Goal: Information Seeking & Learning: Compare options

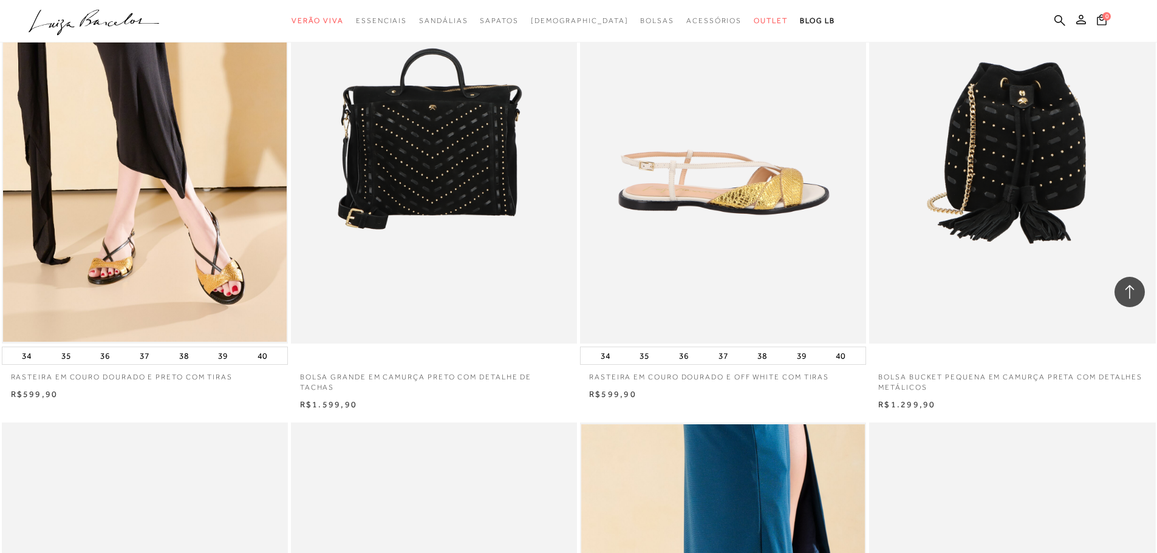
scroll to position [2187, 0]
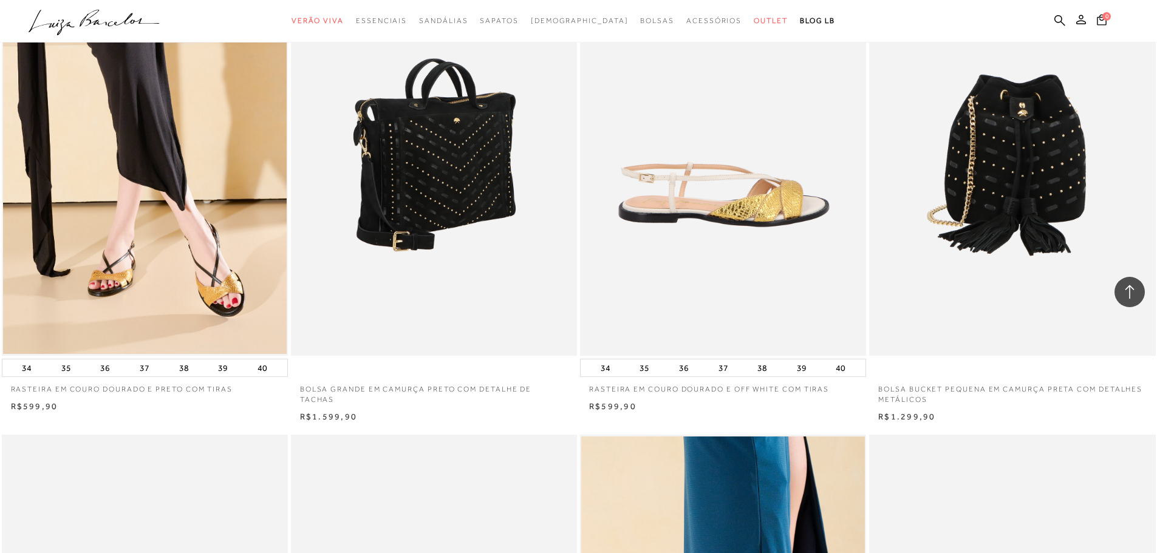
click at [514, 279] on img at bounding box center [434, 141] width 285 height 429
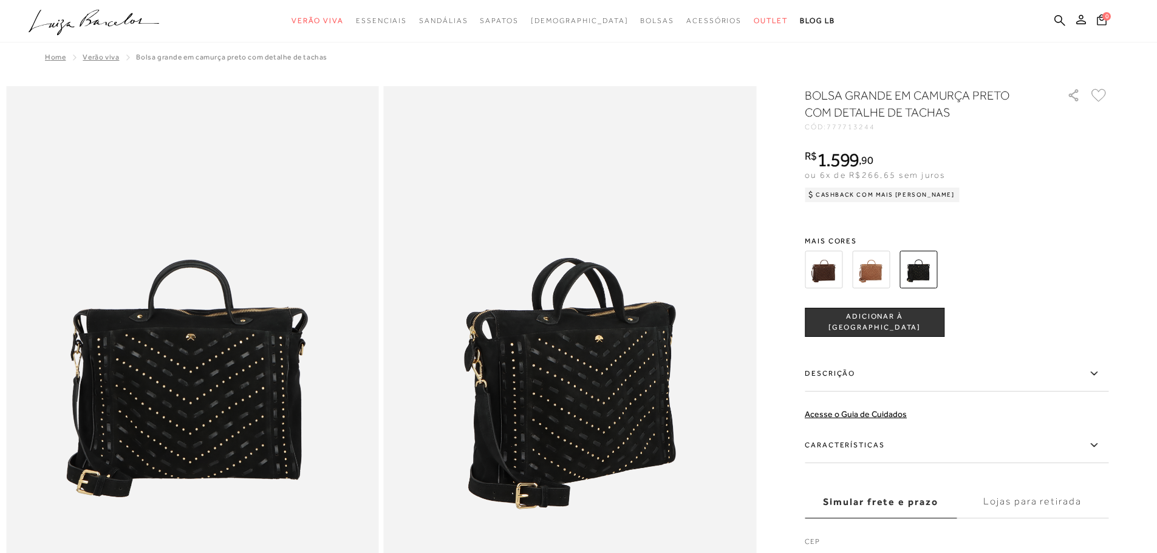
click at [875, 273] on img at bounding box center [871, 270] width 38 height 38
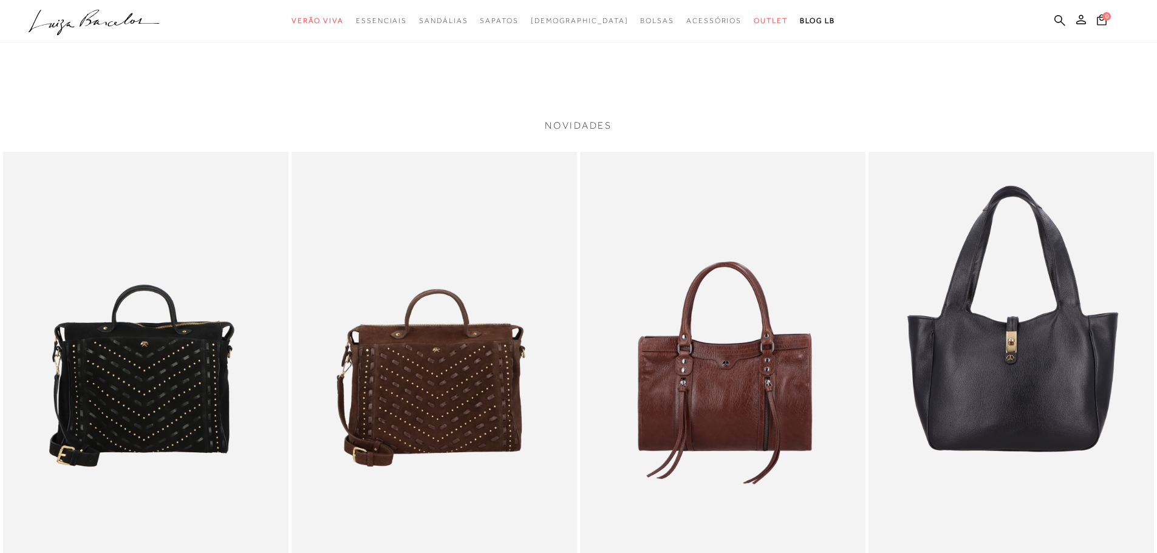
scroll to position [1640, 0]
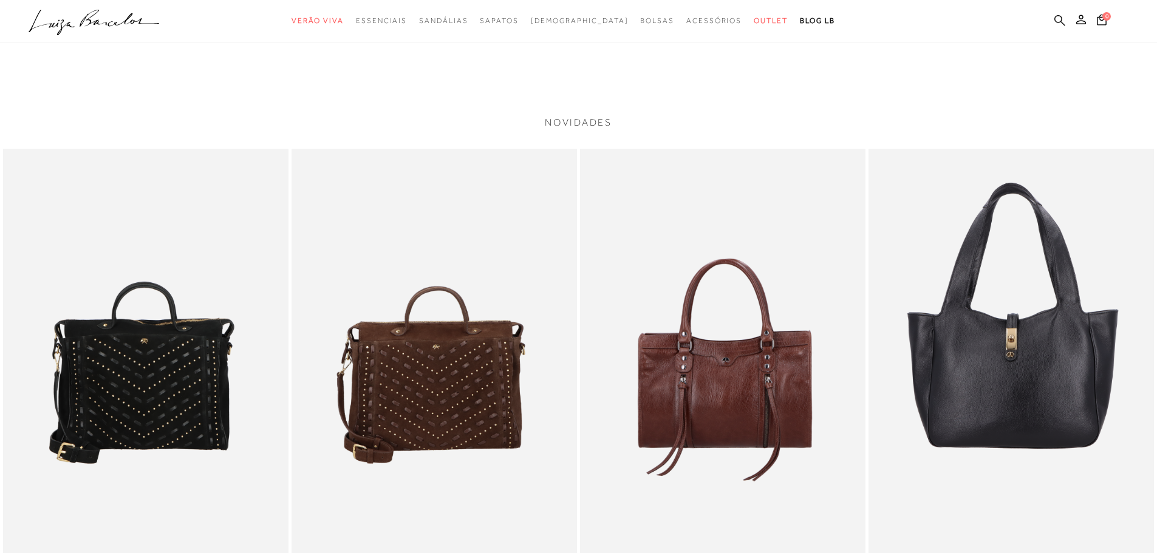
click at [1056, 15] on icon at bounding box center [1059, 21] width 11 height 12
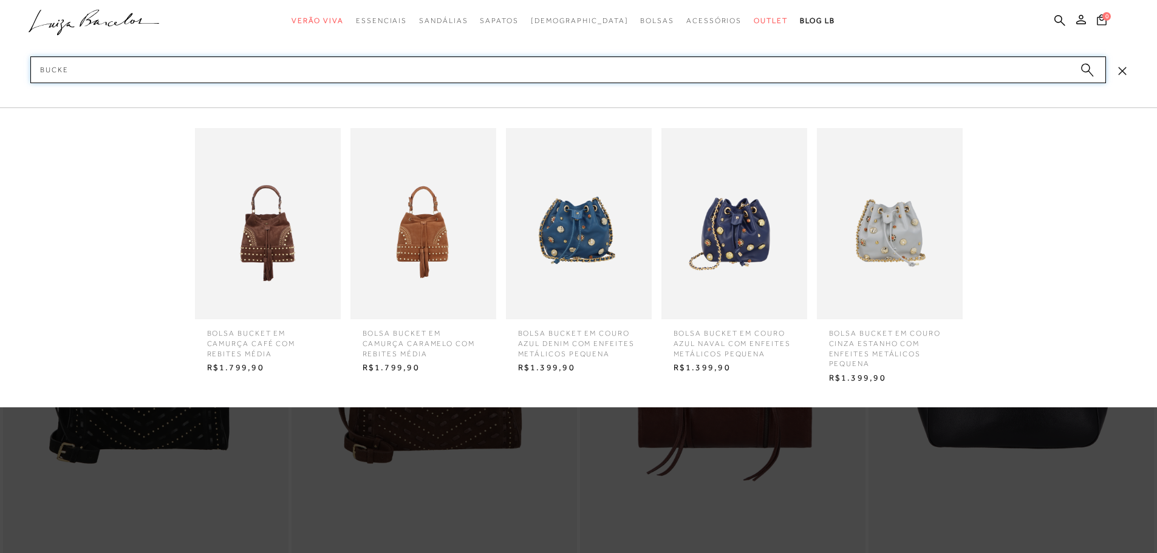
type input "bucket"
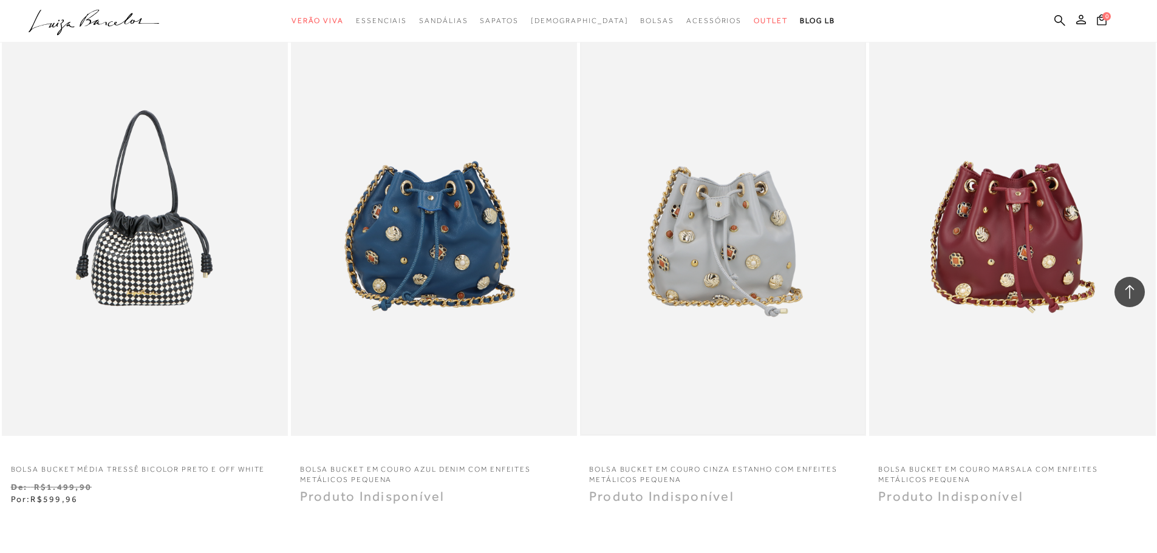
scroll to position [1215, 0]
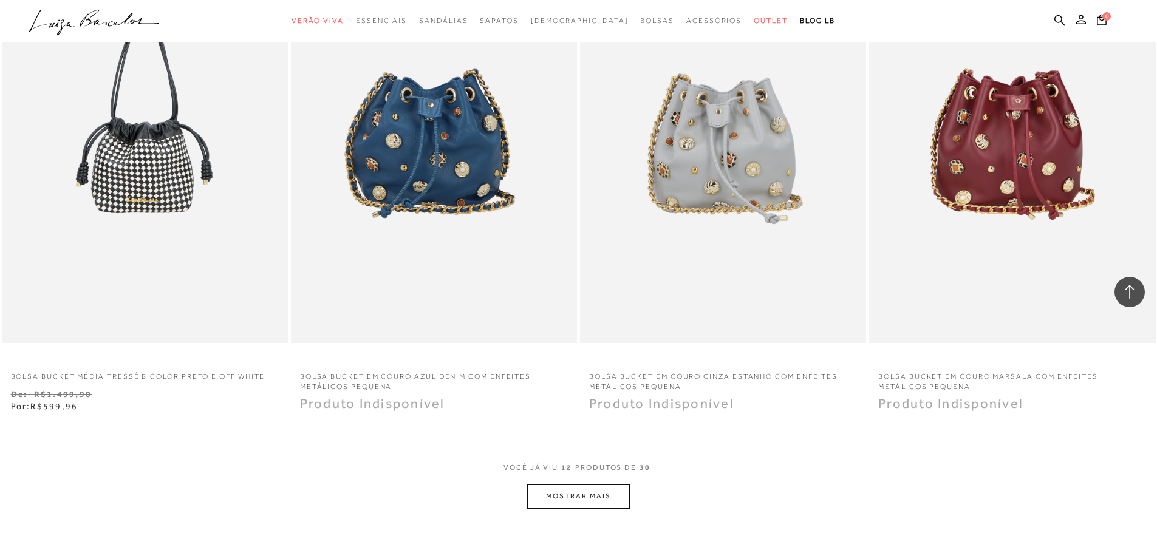
click at [555, 505] on button "MOSTRAR MAIS" at bounding box center [578, 497] width 102 height 24
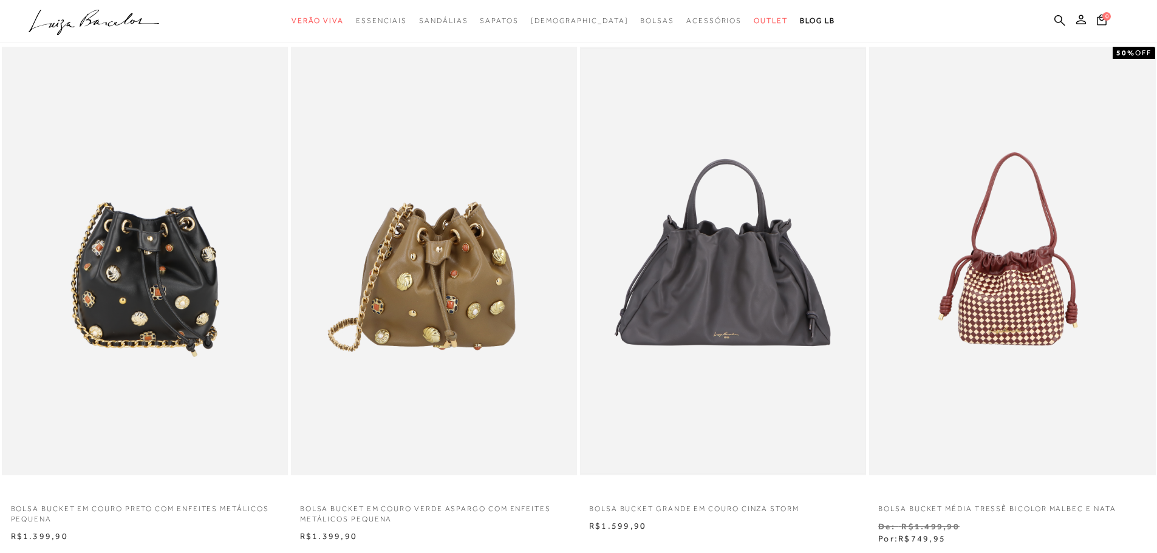
scroll to position [547, 0]
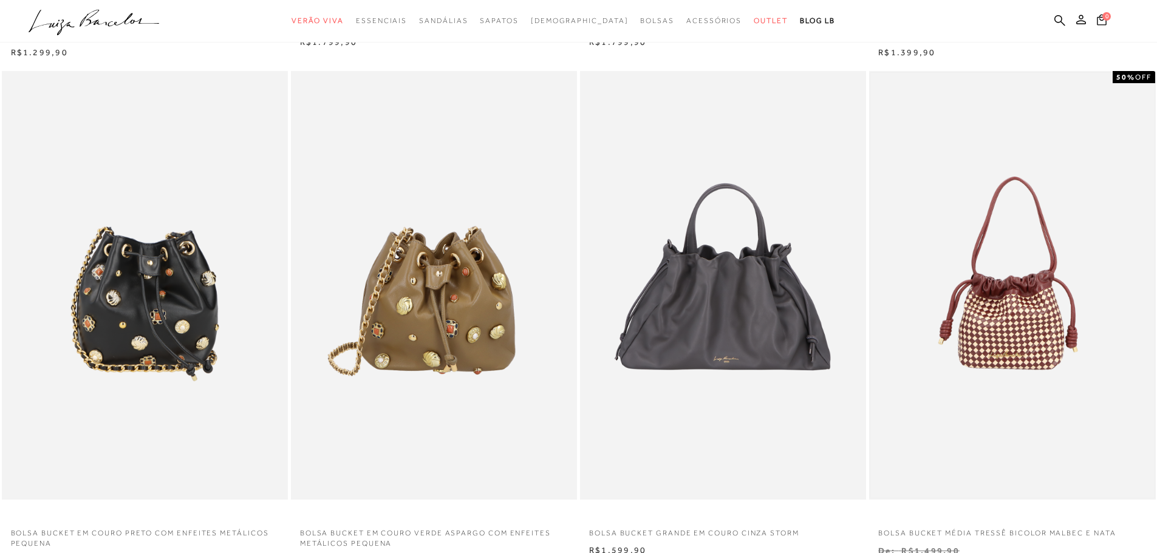
click at [979, 316] on img at bounding box center [1012, 286] width 284 height 426
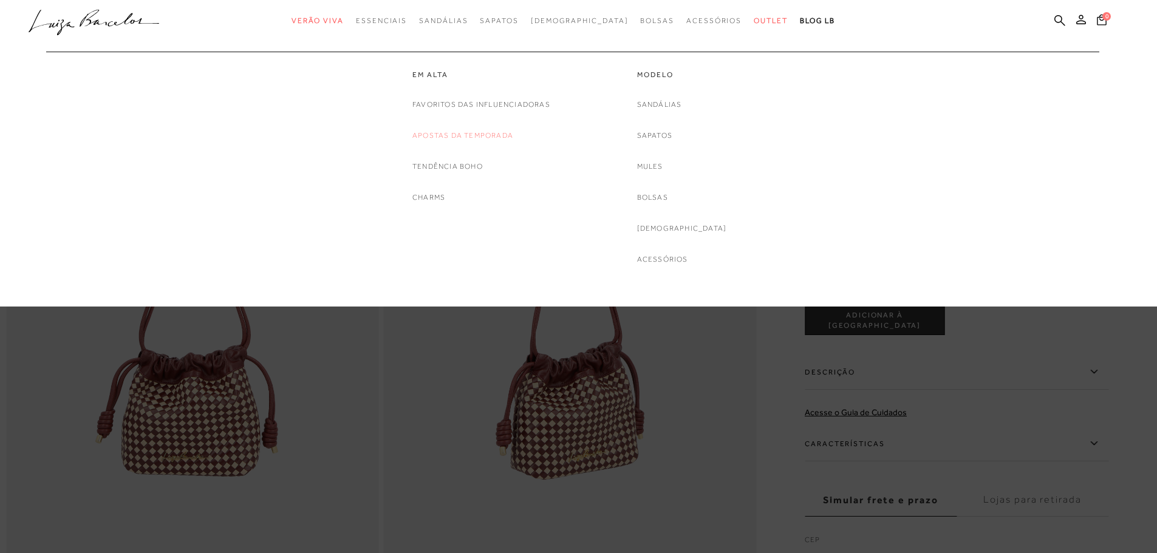
click at [436, 135] on link "Apostas da Temporada" at bounding box center [462, 135] width 101 height 13
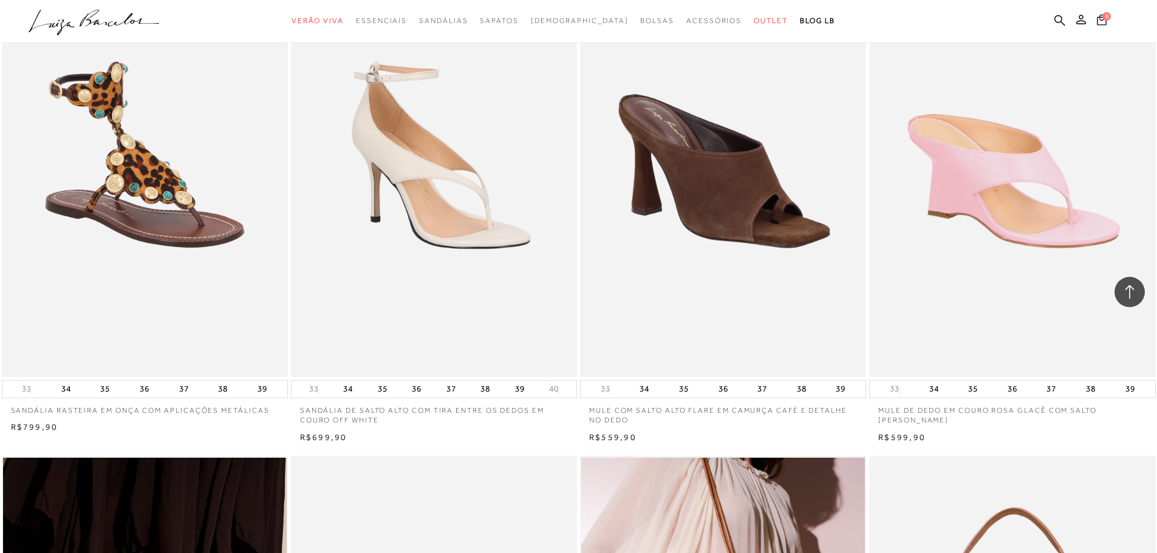
scroll to position [1093, 0]
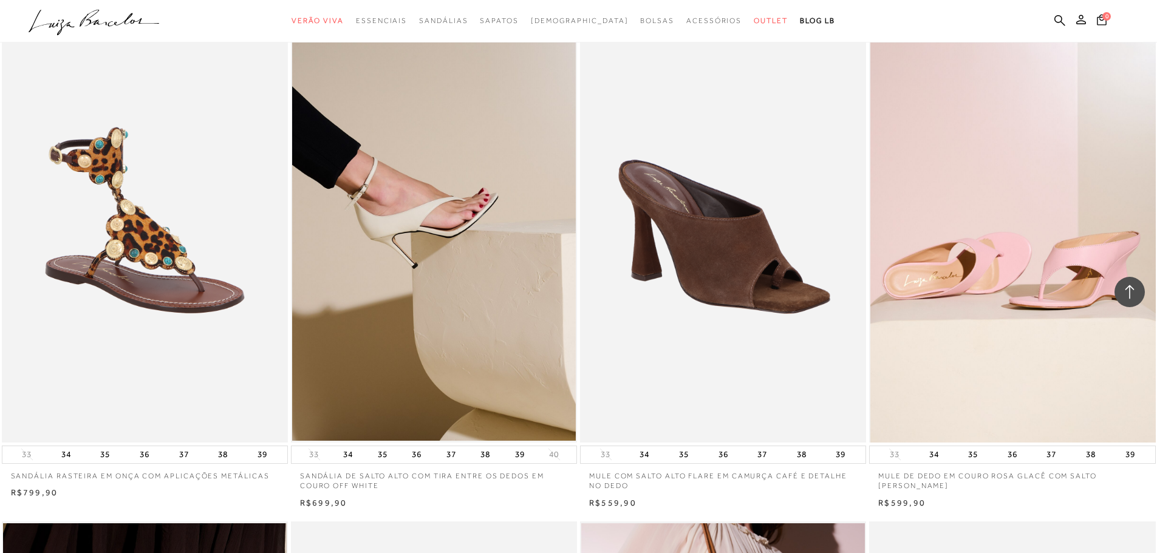
click at [918, 334] on img at bounding box center [1012, 227] width 285 height 429
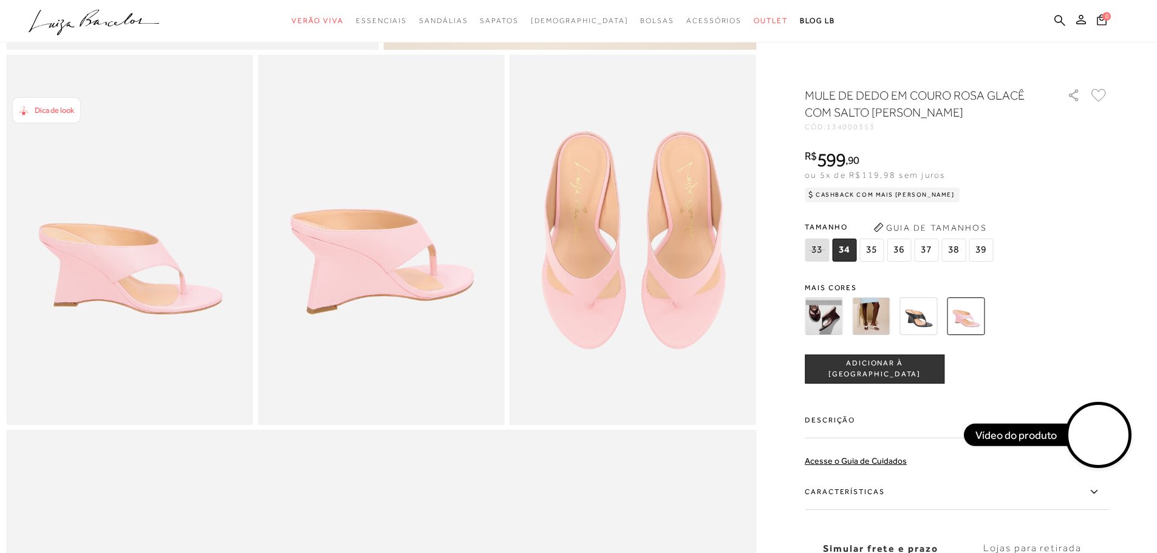
scroll to position [668, 0]
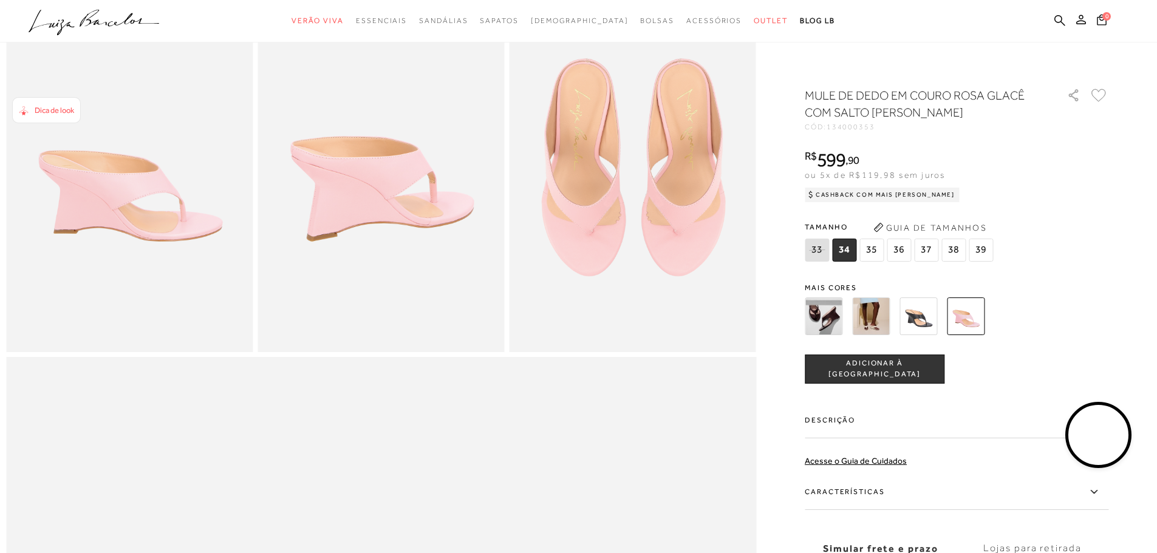
click at [823, 493] on label "Características" at bounding box center [957, 492] width 304 height 35
click at [0, 0] on input "Características" at bounding box center [0, 0] width 0 height 0
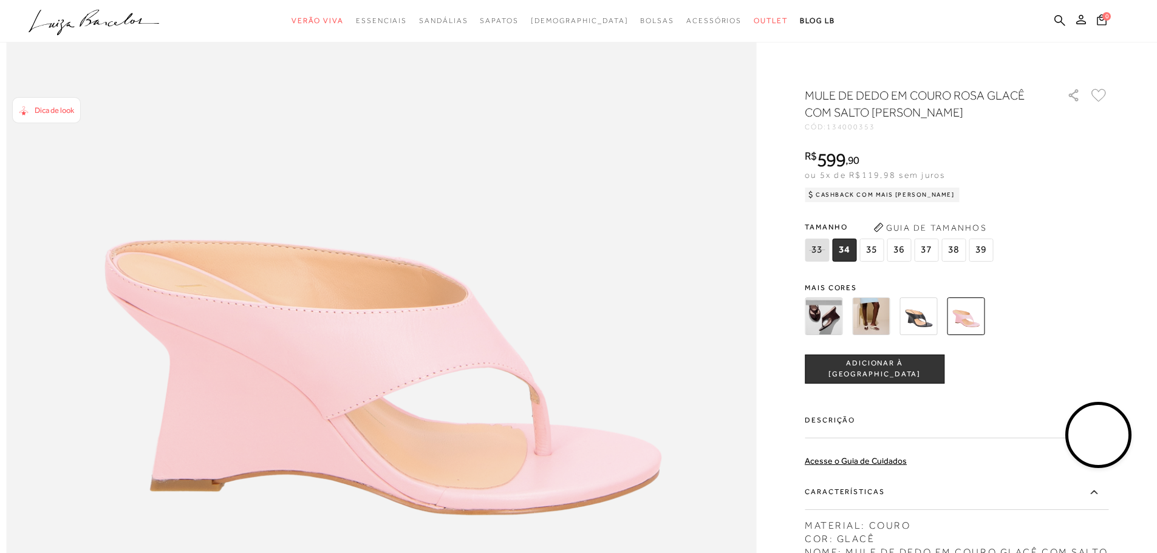
scroll to position [1093, 0]
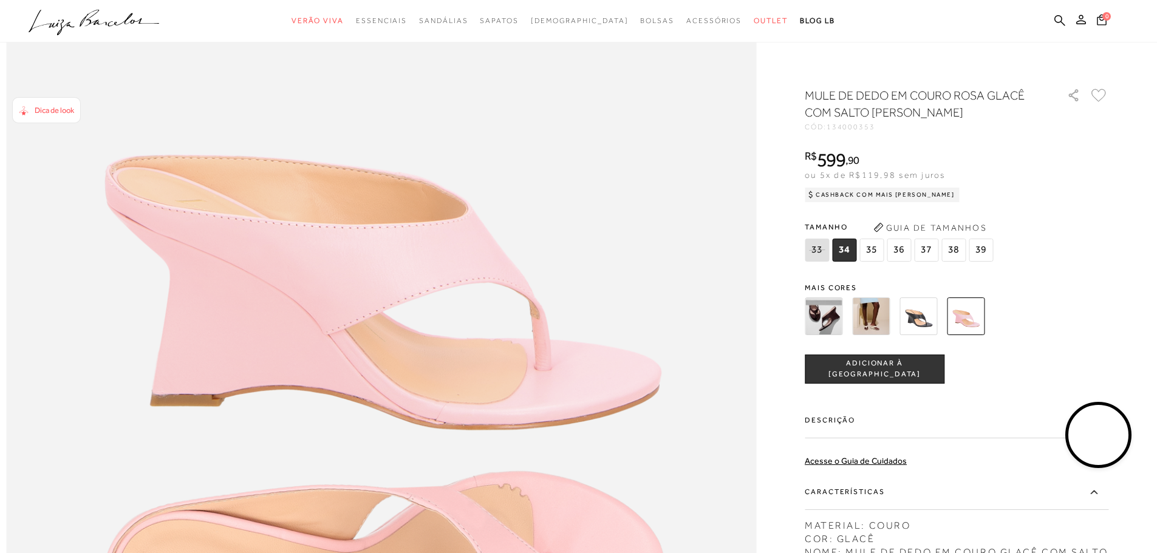
click at [997, 516] on div "MATERIAL: COURO COR: GLACÊ NOME: MULE DE DEDO EM COURO GLACÊ COM SALTO ANABELA …" at bounding box center [957, 549] width 304 height 73
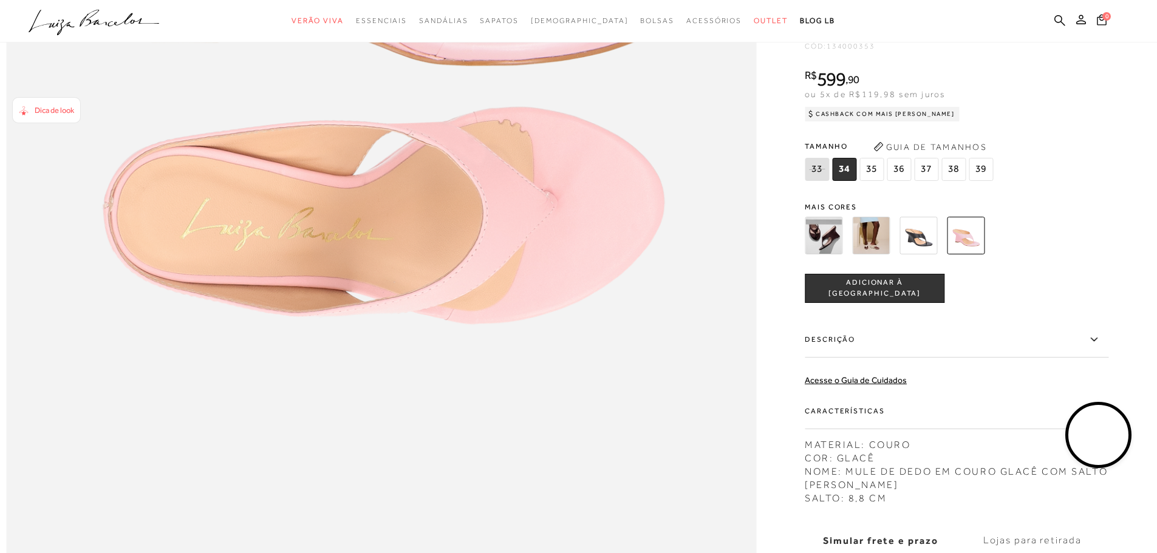
scroll to position [1834, 0]
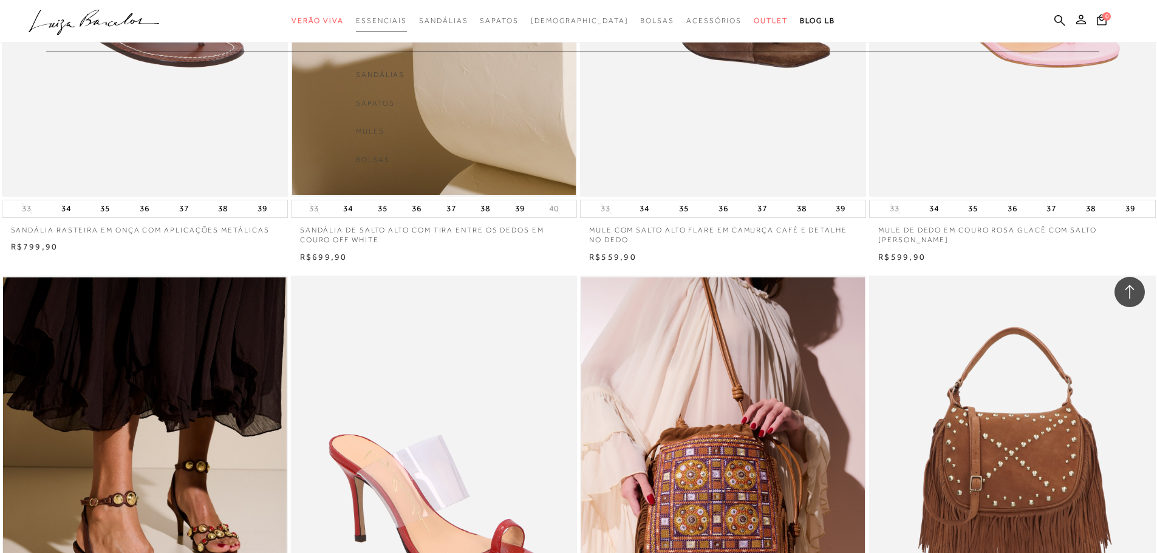
scroll to position [1208, 0]
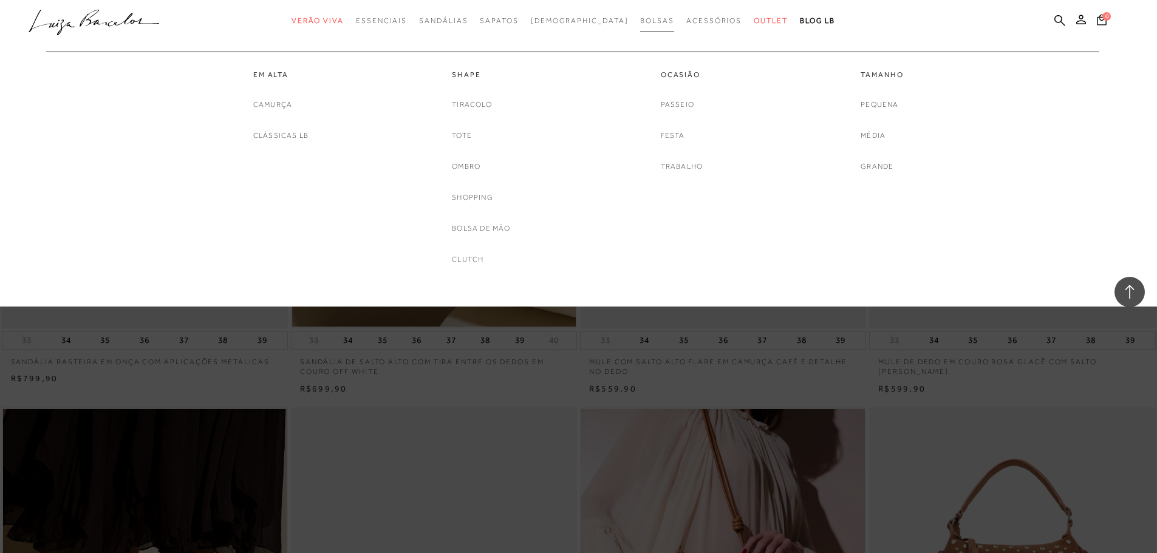
click at [640, 29] on link "Bolsas" at bounding box center [657, 21] width 34 height 22
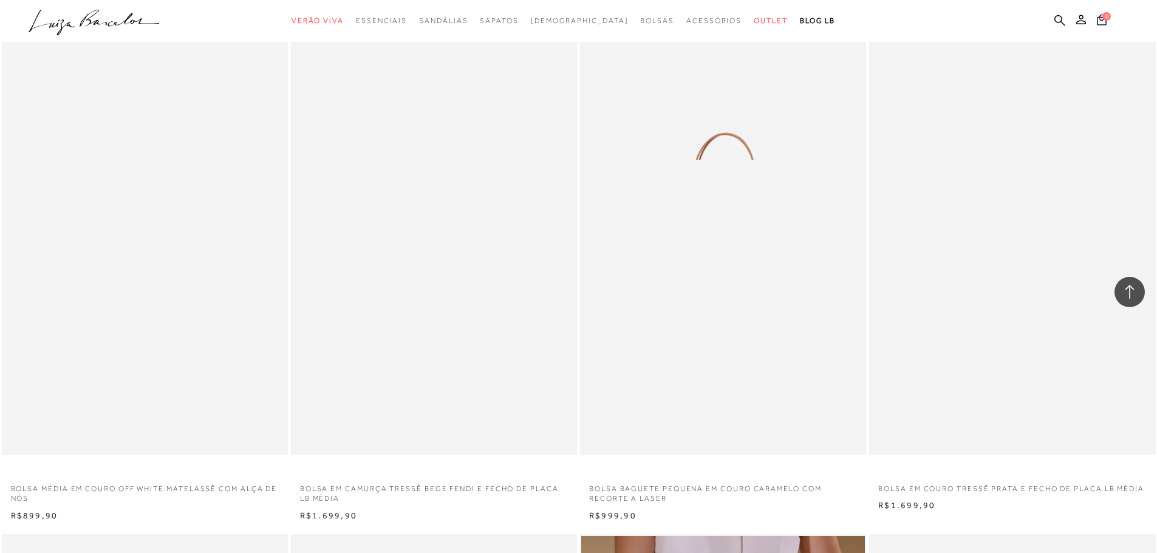
scroll to position [1154, 0]
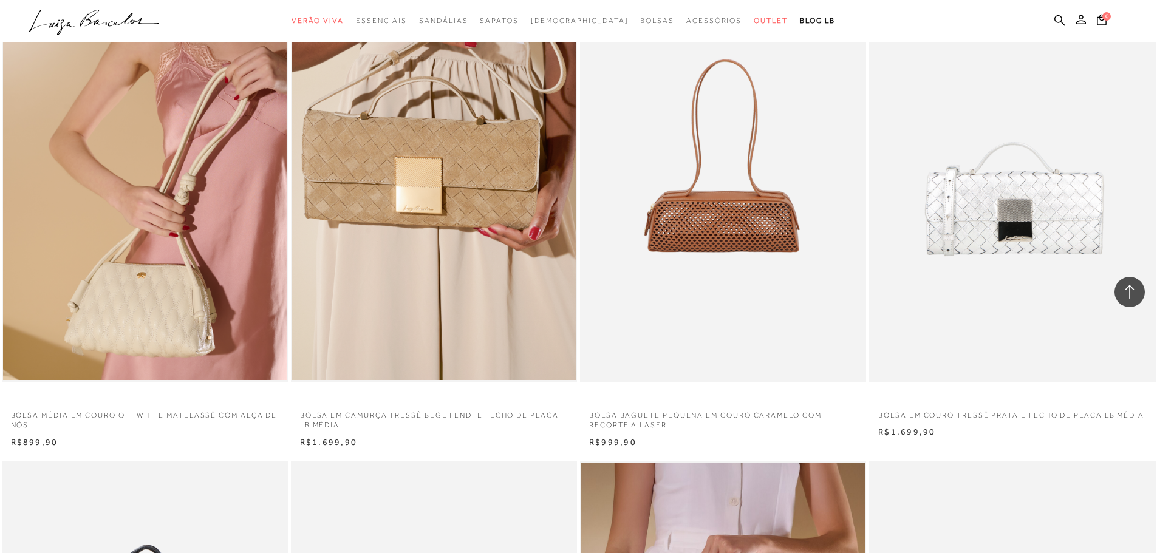
click at [988, 278] on img at bounding box center [1012, 167] width 285 height 429
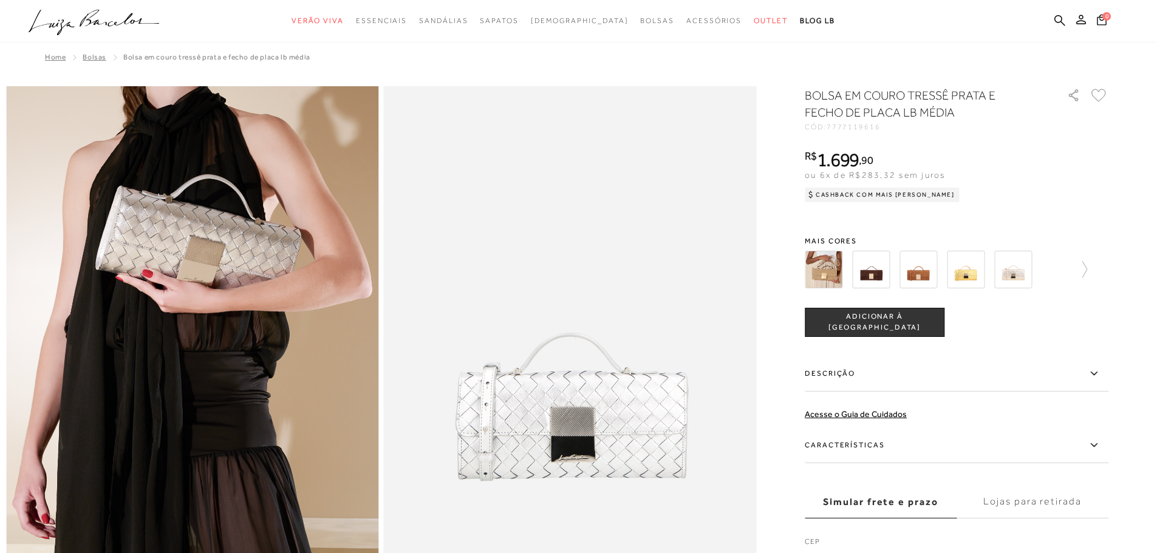
click at [924, 277] on img at bounding box center [919, 270] width 38 height 38
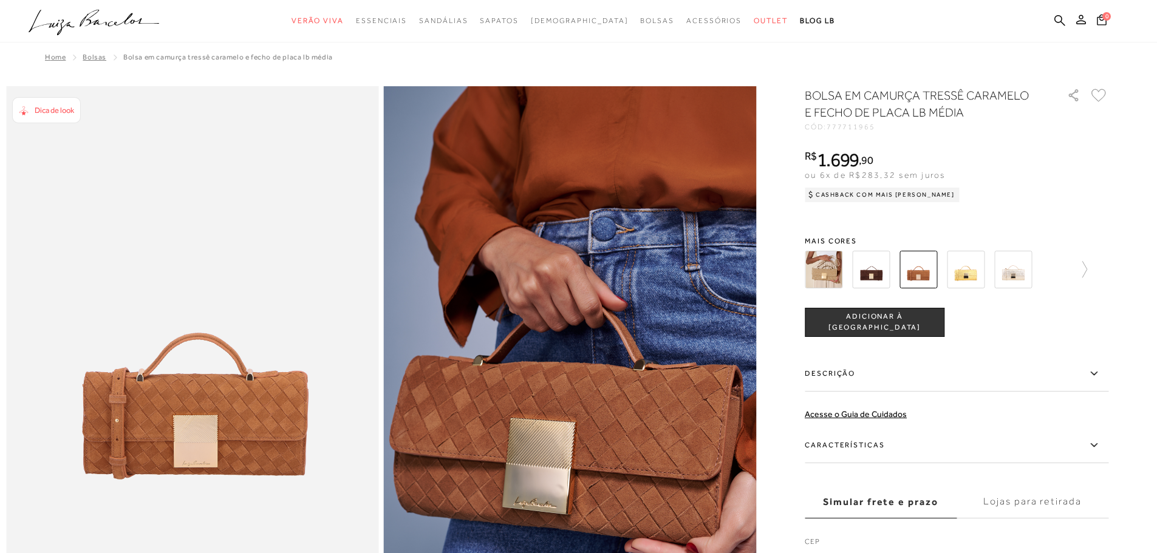
click at [885, 275] on img at bounding box center [871, 270] width 38 height 38
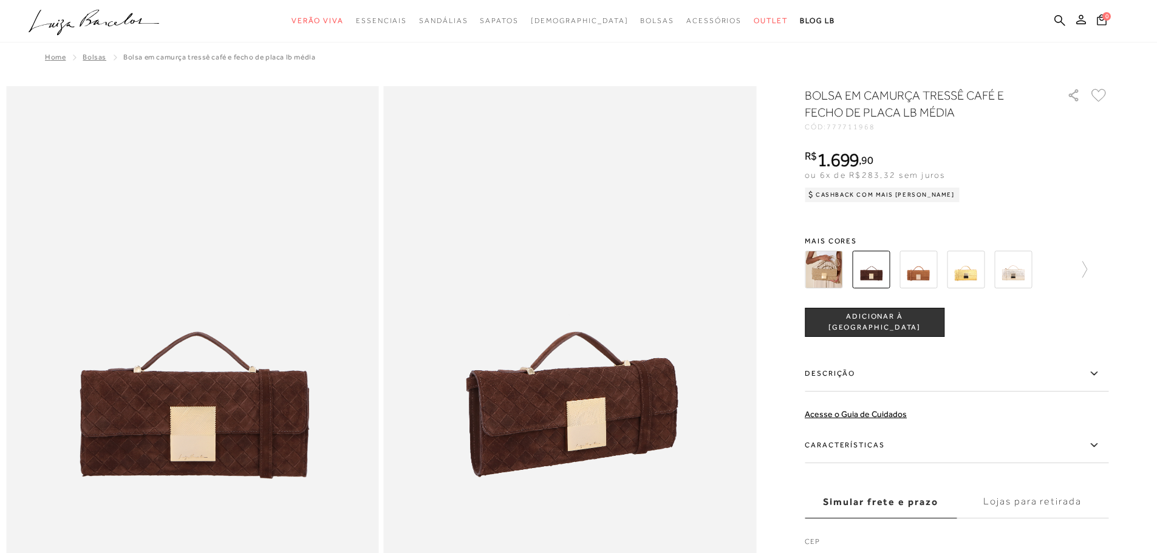
click at [1018, 279] on img at bounding box center [1013, 270] width 38 height 38
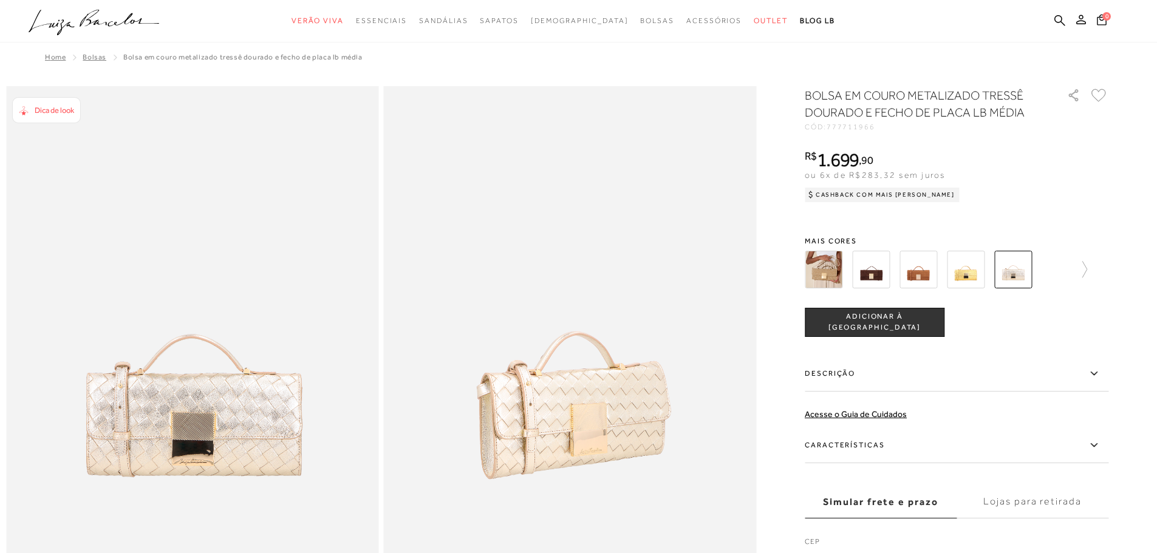
click at [828, 272] on img at bounding box center [824, 270] width 38 height 38
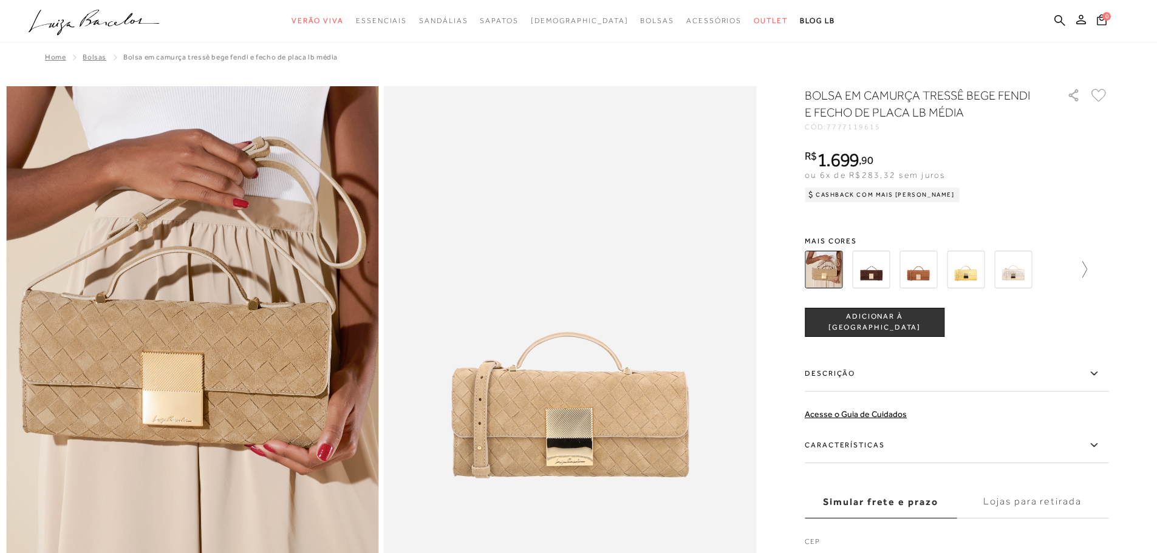
click at [1084, 267] on icon at bounding box center [1078, 269] width 17 height 17
click at [833, 272] on img at bounding box center [845, 270] width 38 height 38
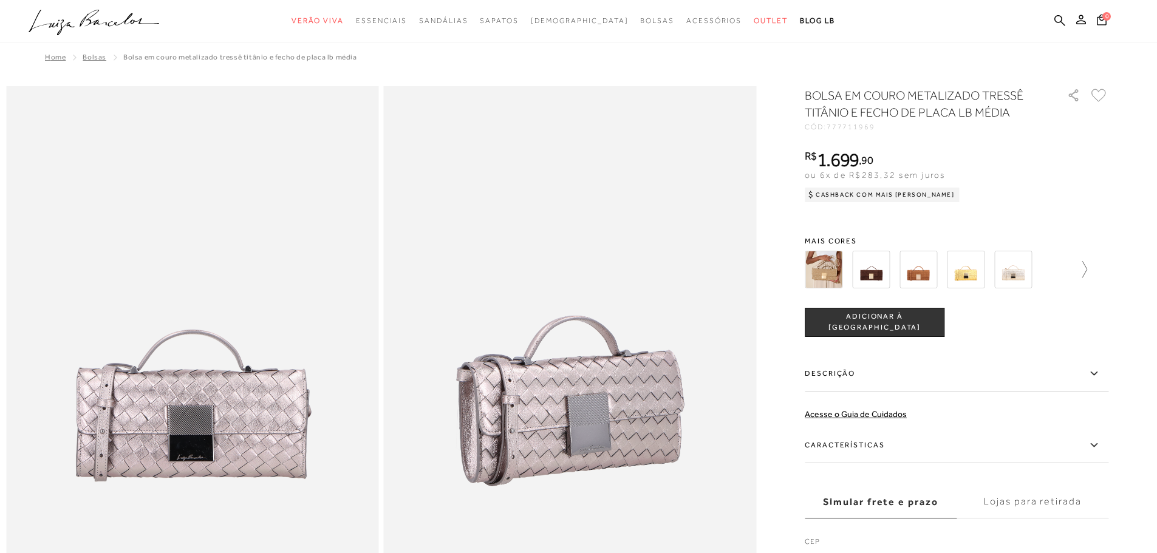
click at [1087, 269] on icon at bounding box center [1078, 269] width 17 height 17
click at [980, 275] on img at bounding box center [987, 270] width 38 height 38
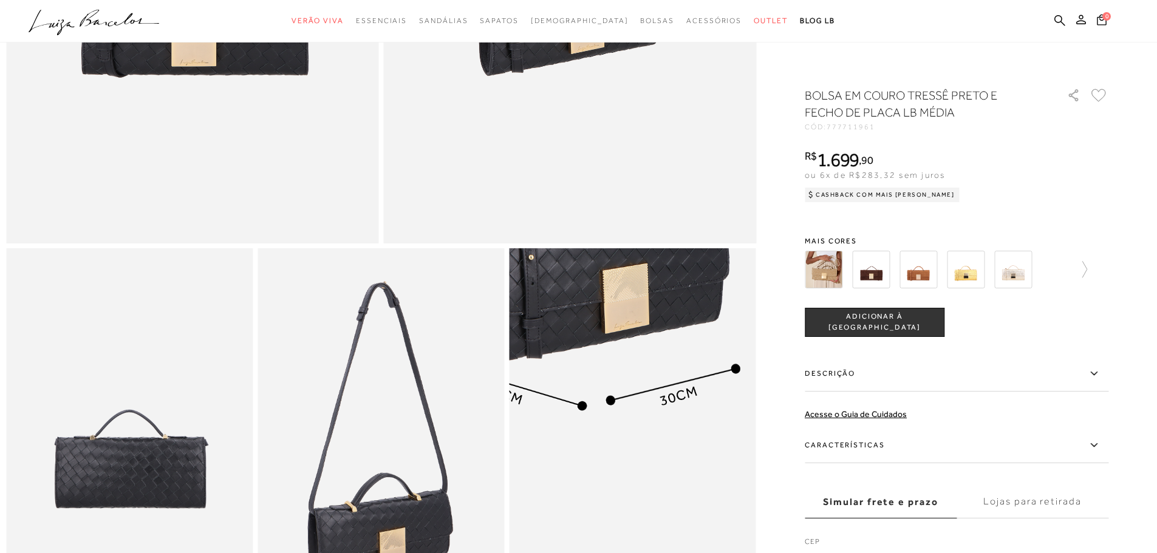
scroll to position [364, 0]
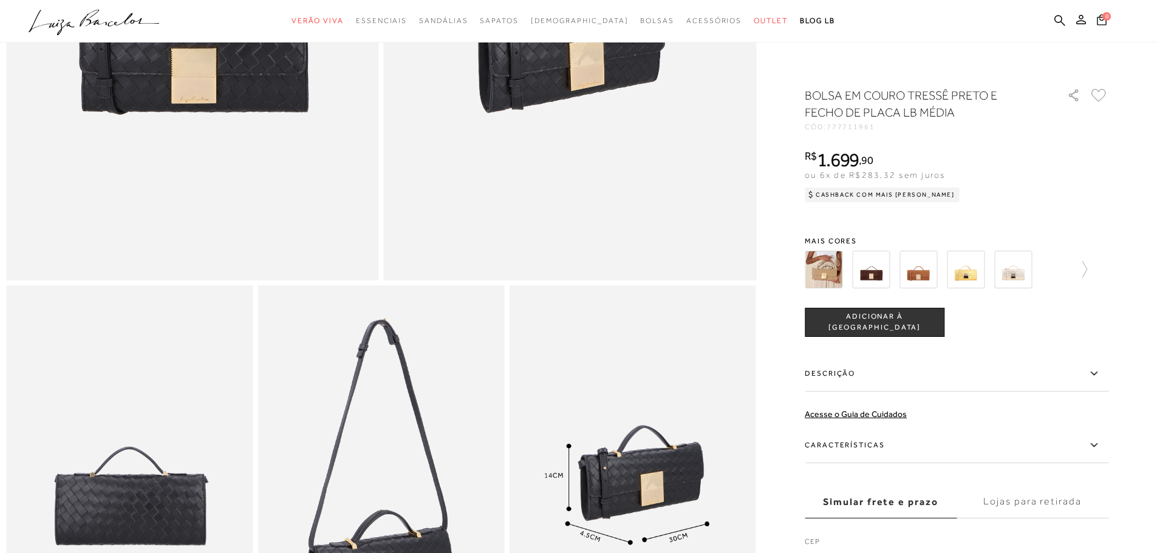
click at [824, 267] on img at bounding box center [824, 270] width 38 height 38
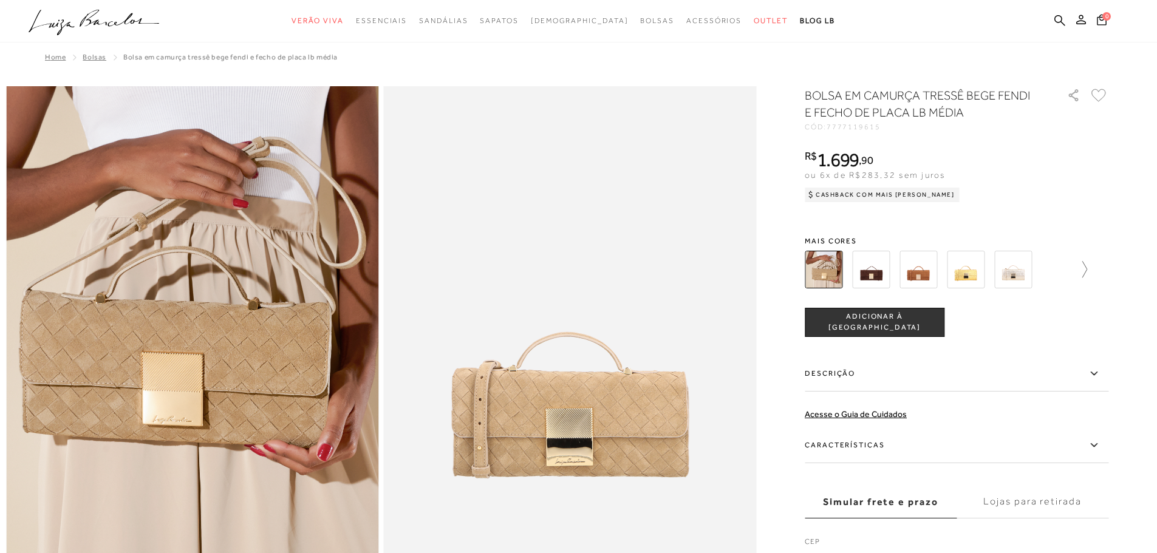
click at [1080, 272] on icon at bounding box center [1078, 269] width 17 height 17
click at [945, 261] on img at bounding box center [940, 270] width 38 height 38
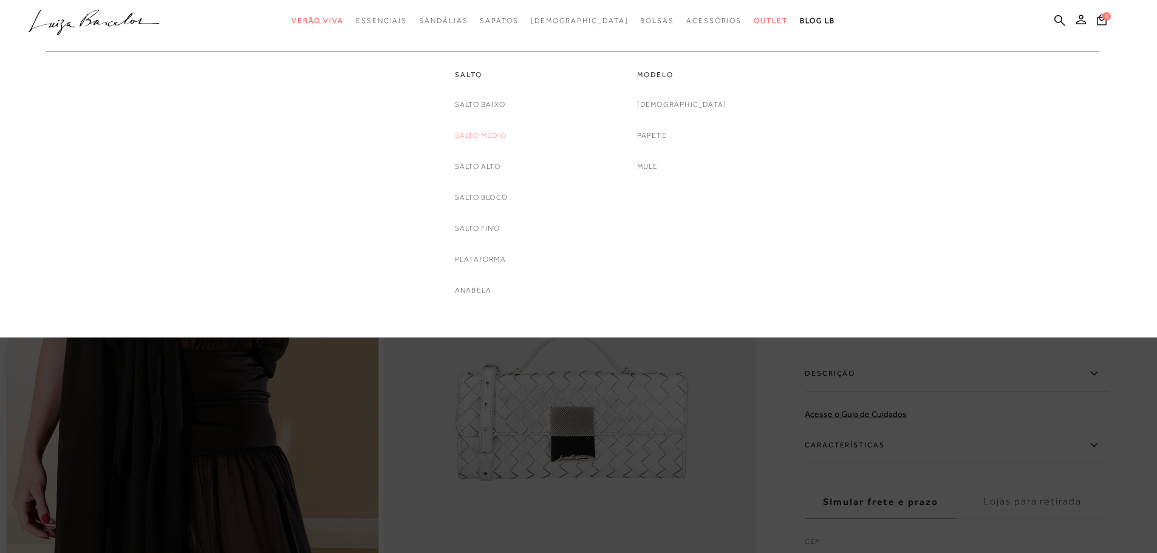
click at [462, 137] on link "Salto Médio" at bounding box center [481, 135] width 52 height 13
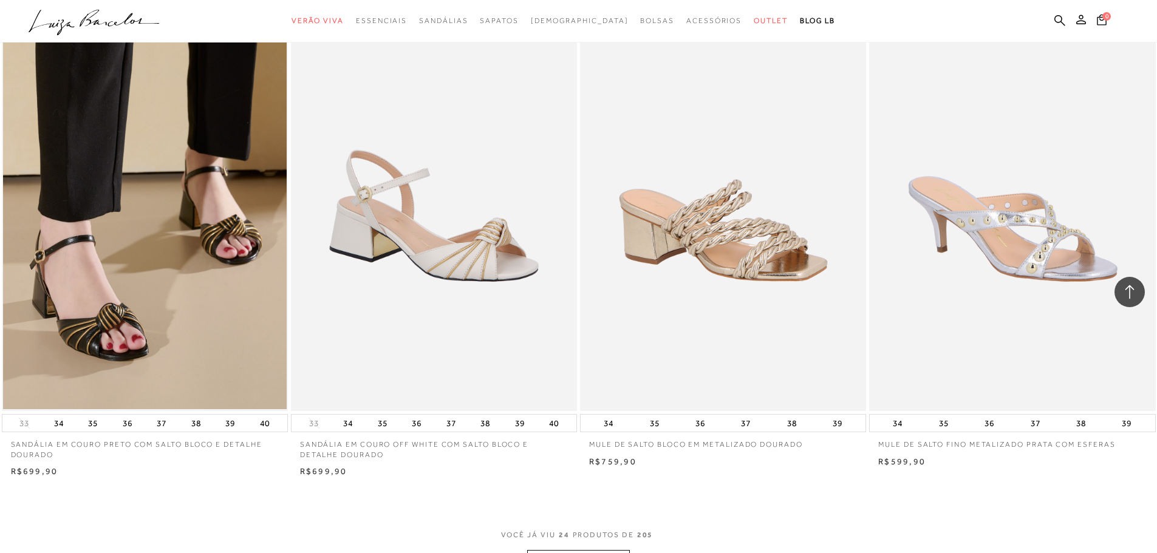
scroll to position [2673, 0]
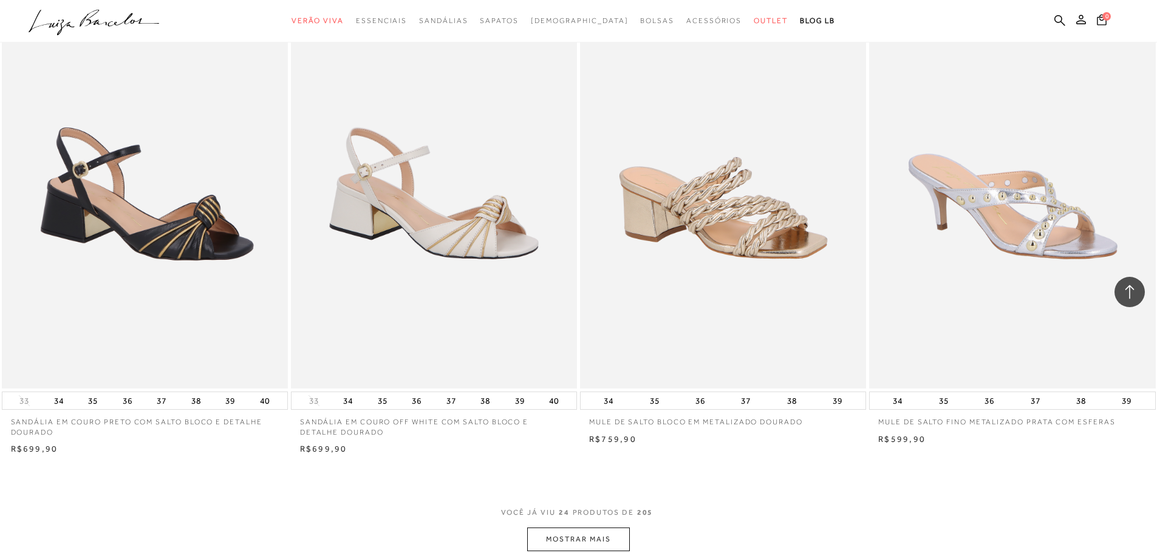
click at [210, 280] on img at bounding box center [145, 173] width 285 height 429
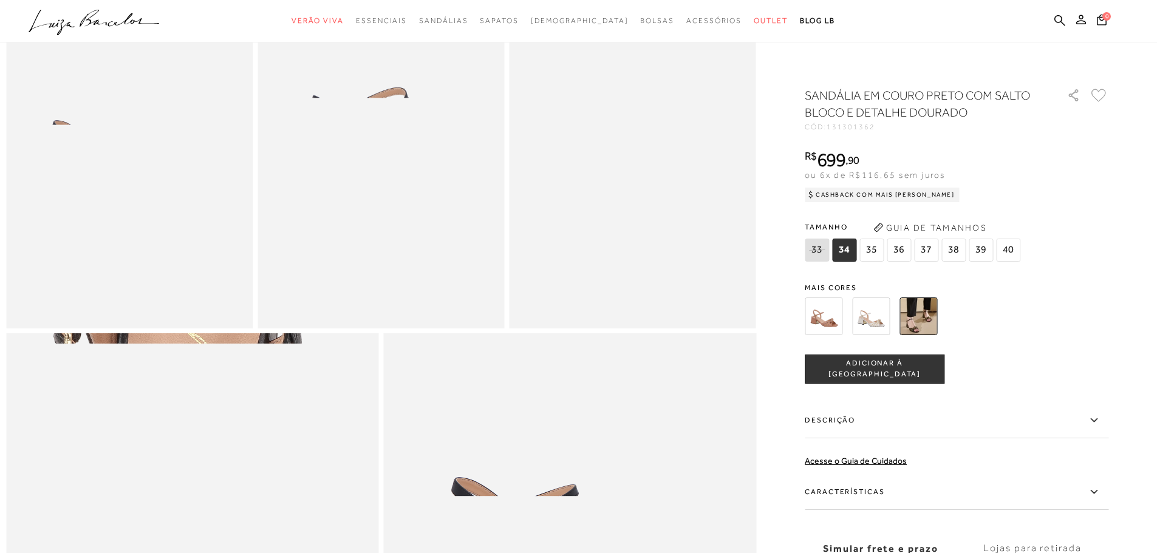
scroll to position [729, 0]
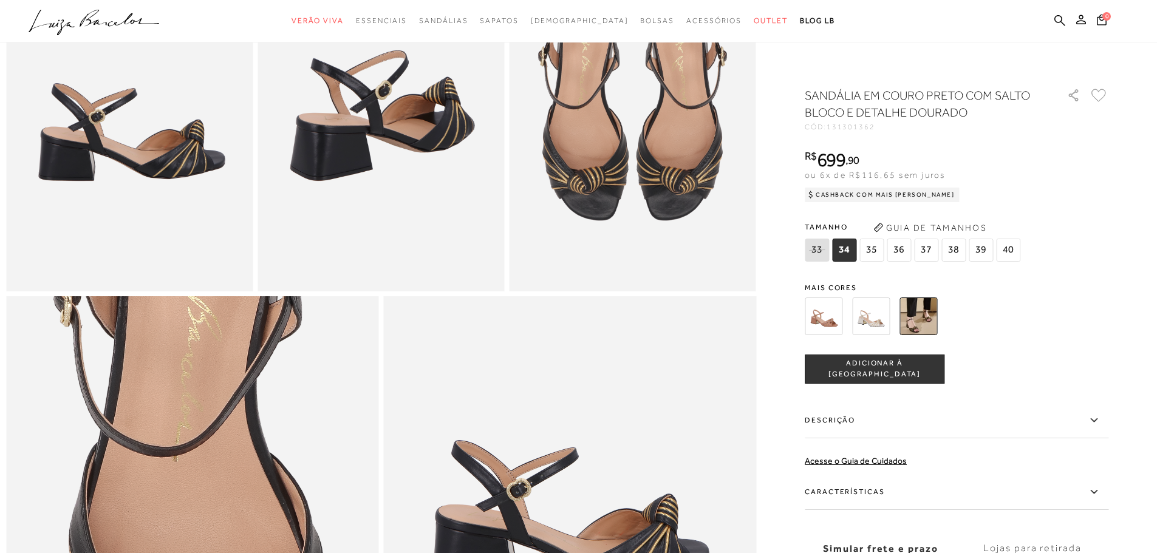
click at [894, 417] on label "Descrição" at bounding box center [957, 420] width 304 height 35
click at [0, 0] on input "Descrição" at bounding box center [0, 0] width 0 height 0
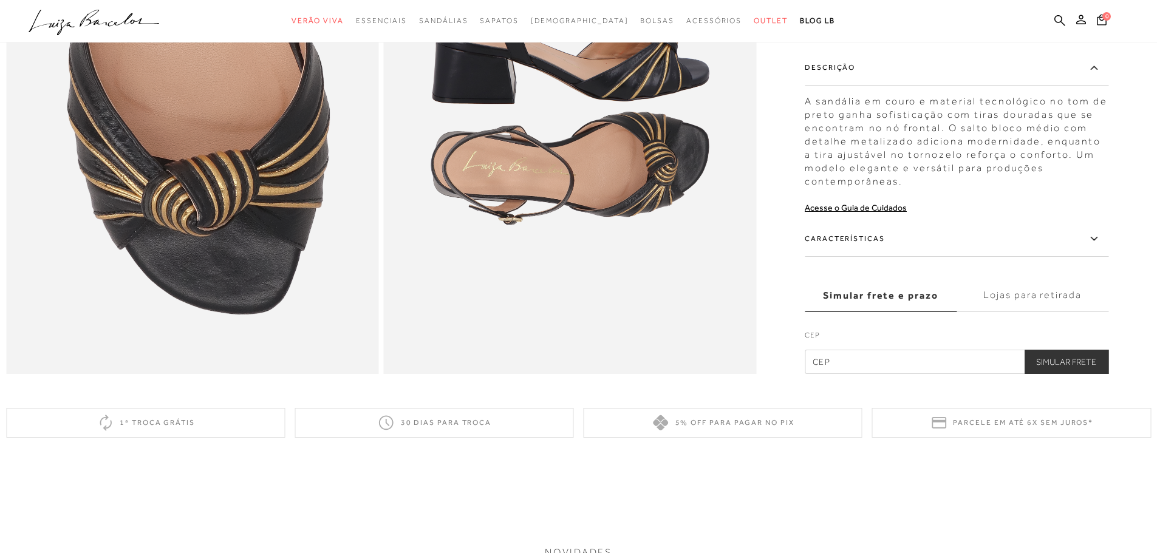
scroll to position [1215, 0]
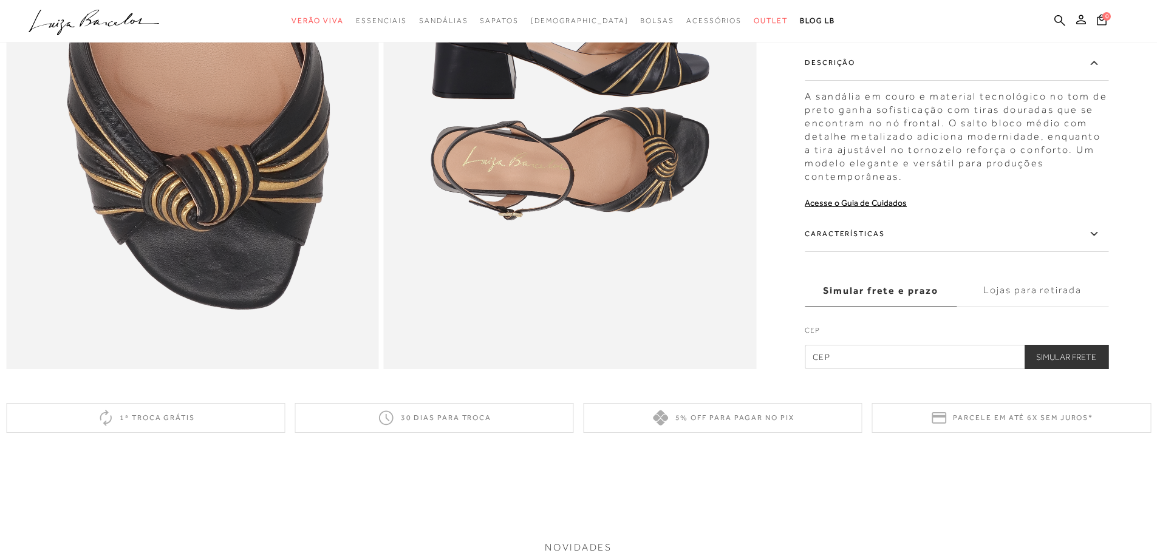
click at [840, 252] on label "Características" at bounding box center [957, 234] width 304 height 35
click at [0, 0] on input "Características" at bounding box center [0, 0] width 0 height 0
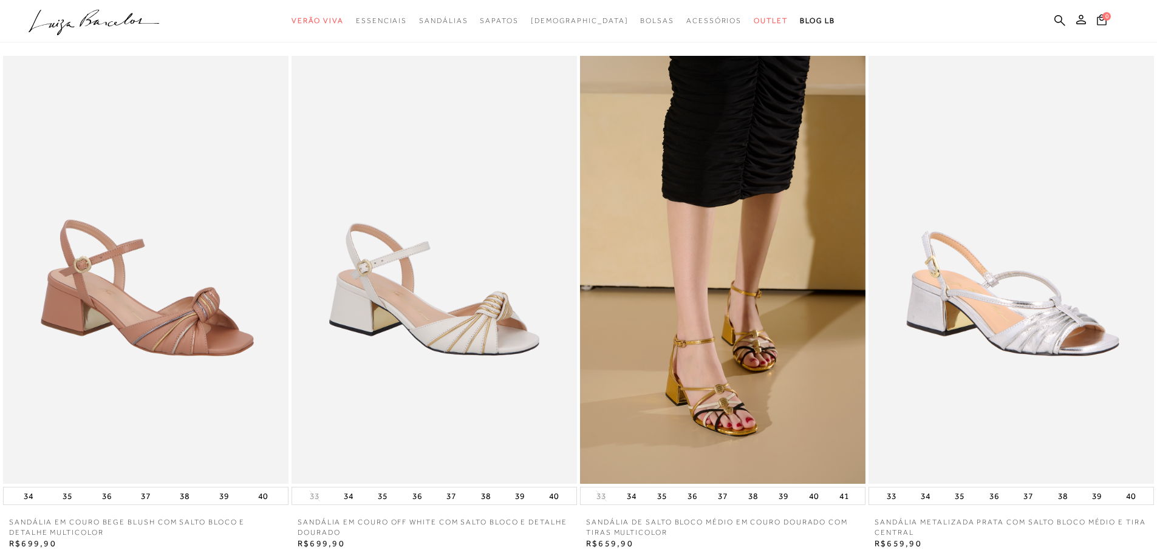
scroll to position [1701, 0]
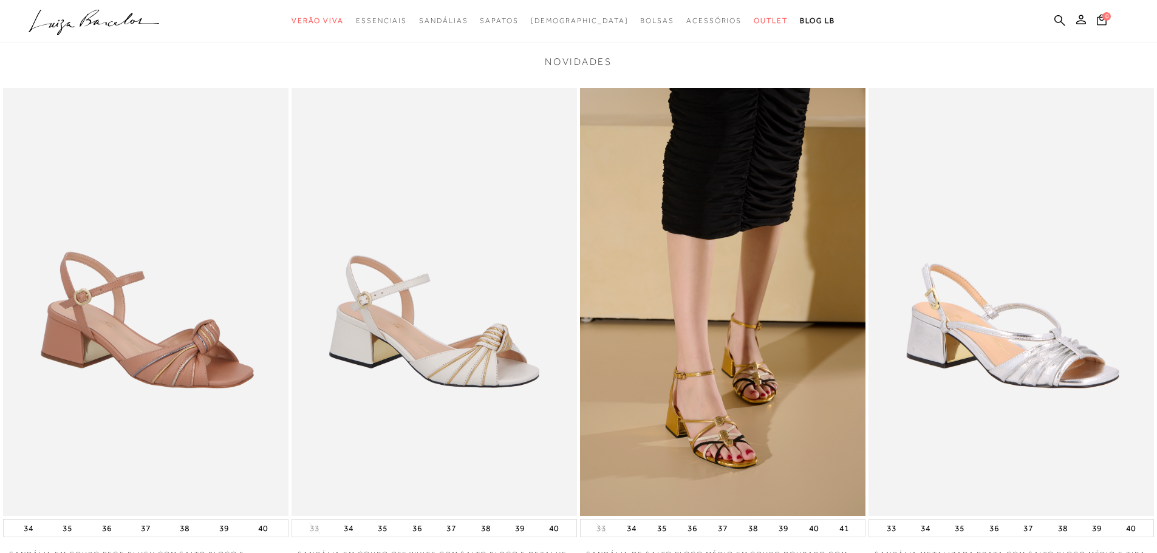
click at [998, 413] on img at bounding box center [1011, 302] width 285 height 428
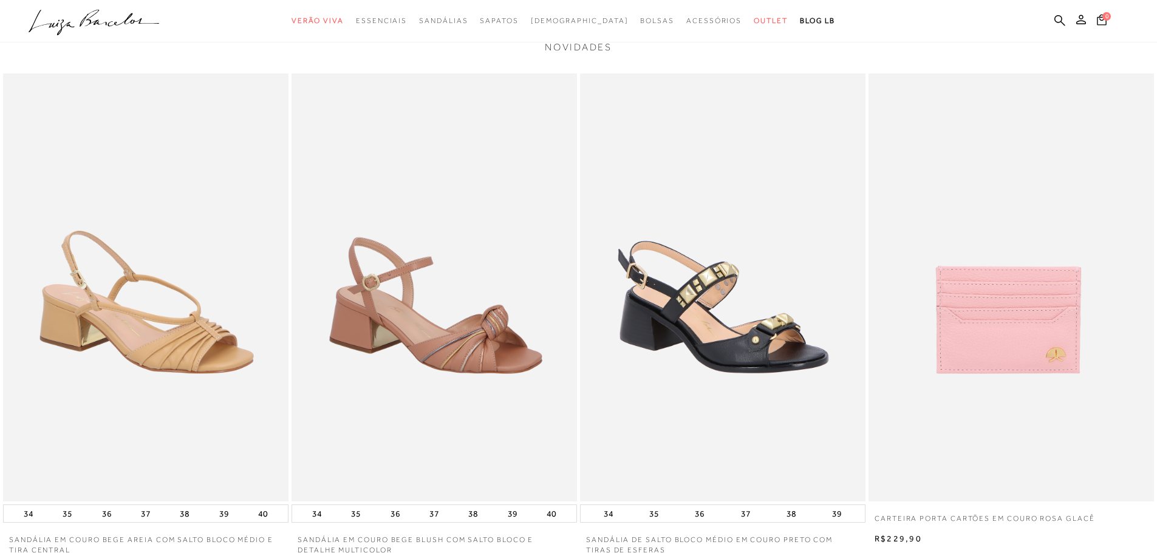
scroll to position [2308, 0]
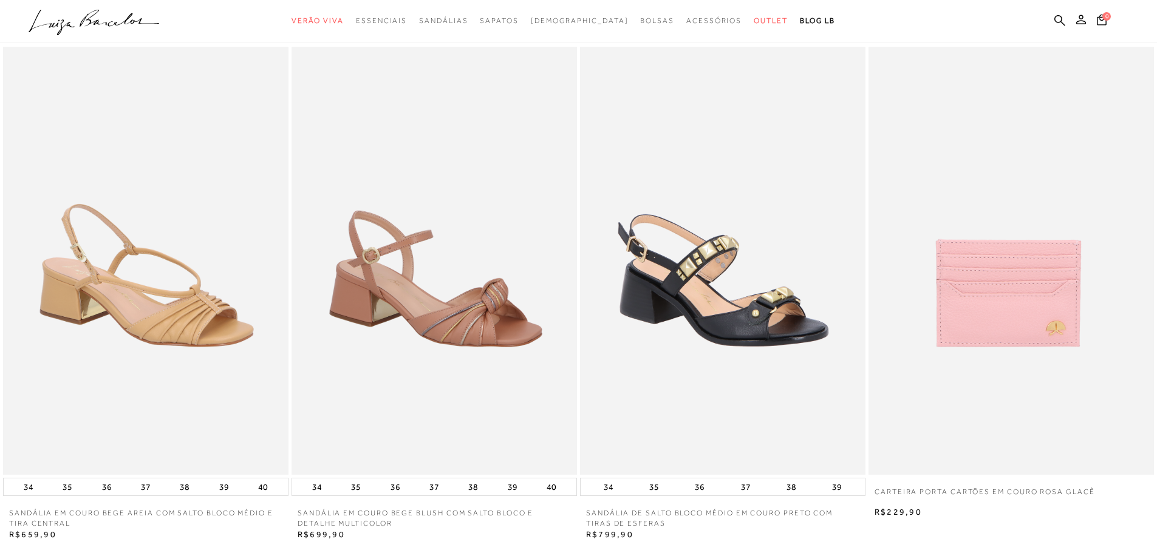
click at [752, 340] on img at bounding box center [722, 261] width 285 height 428
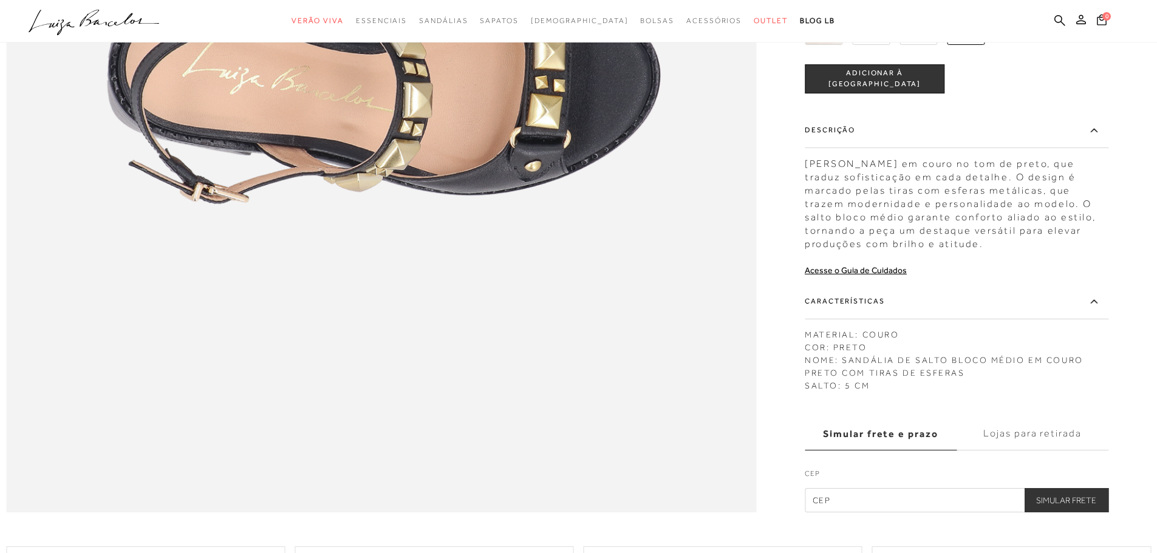
scroll to position [1640, 0]
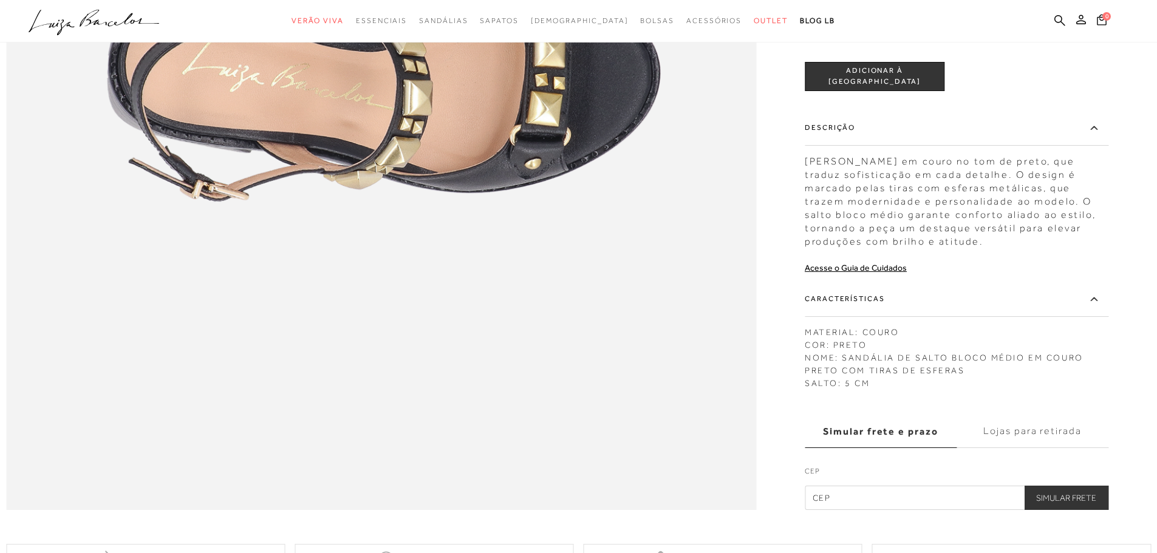
click at [842, 317] on label "Características" at bounding box center [957, 299] width 304 height 35
click at [0, 0] on input "Características" at bounding box center [0, 0] width 0 height 0
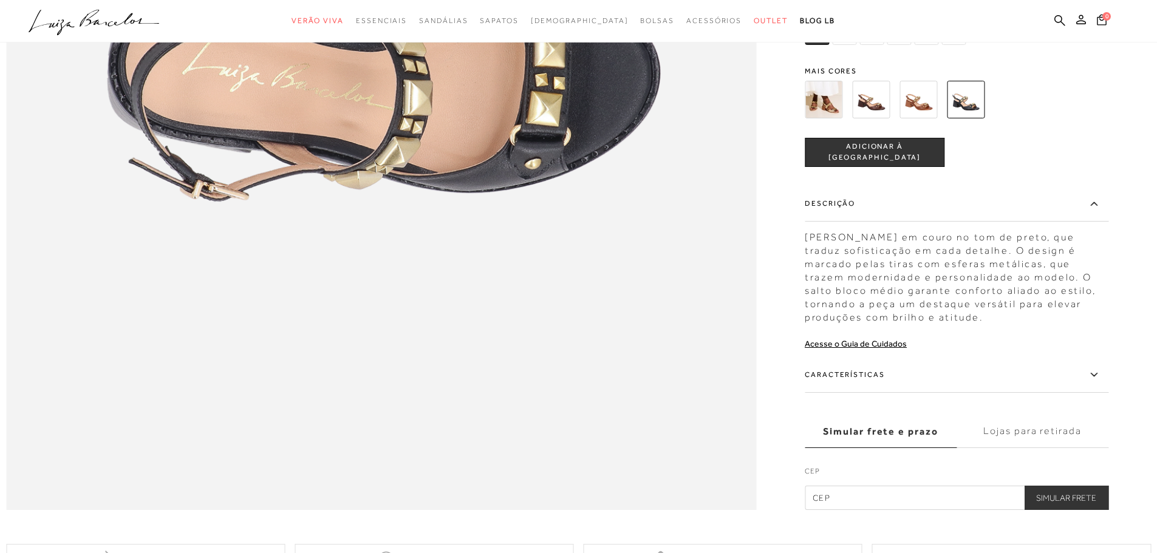
click at [859, 393] on label "Características" at bounding box center [957, 375] width 304 height 35
click at [0, 0] on input "Características" at bounding box center [0, 0] width 0 height 0
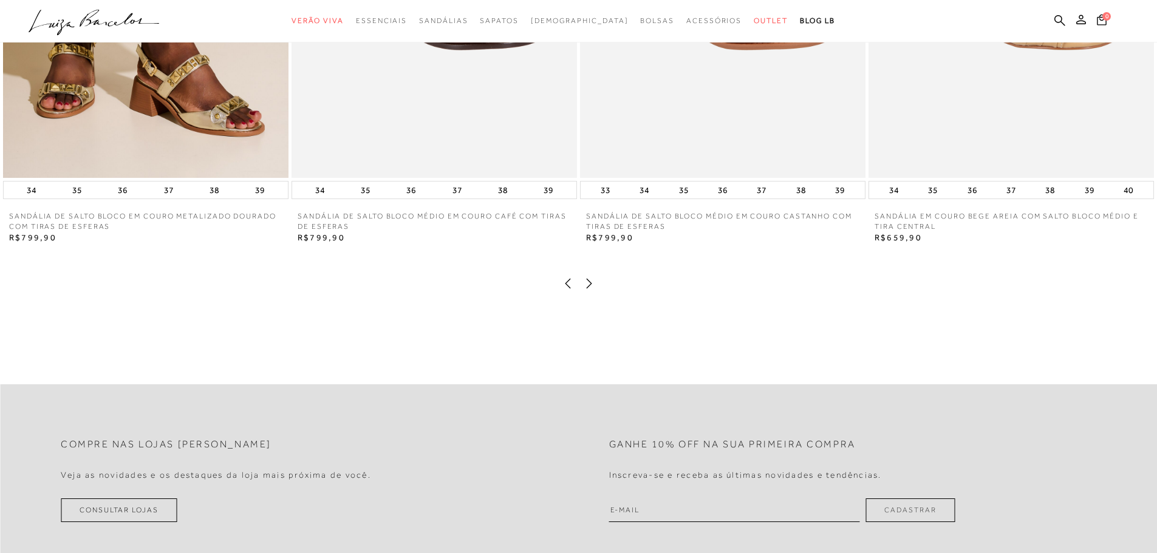
scroll to position [2612, 0]
